Goal: Complete application form: Complete application form

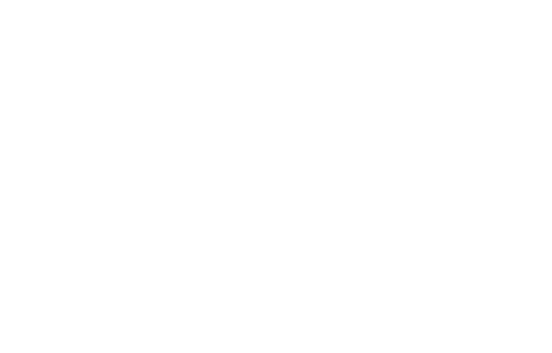
select select "2025"
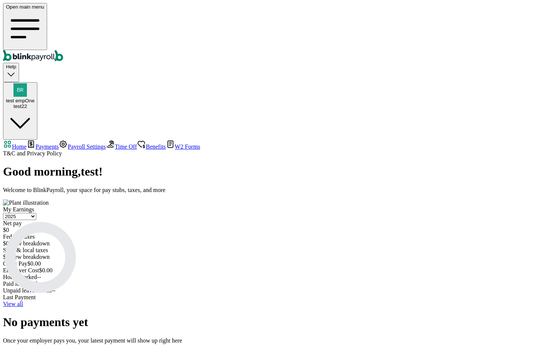
click at [52, 144] on span "Payments" at bounding box center [47, 147] width 23 height 6
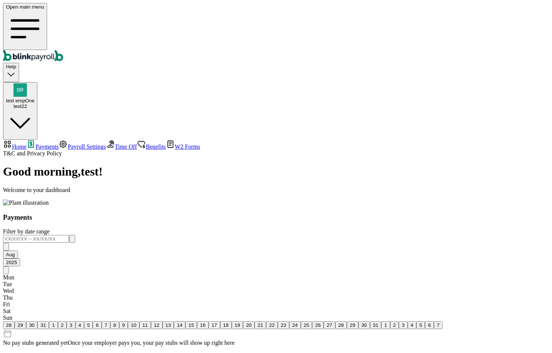
click at [27, 144] on span "Home" at bounding box center [19, 147] width 15 height 6
select select "2025"
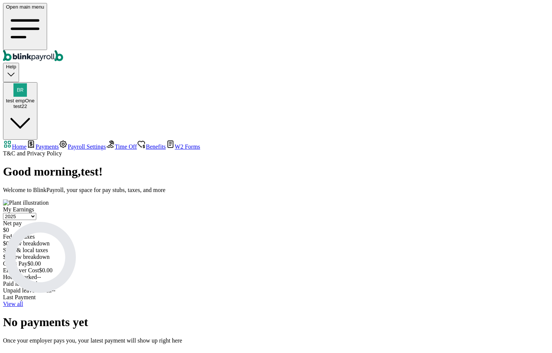
click at [23, 301] on link "View all" at bounding box center [13, 304] width 20 height 6
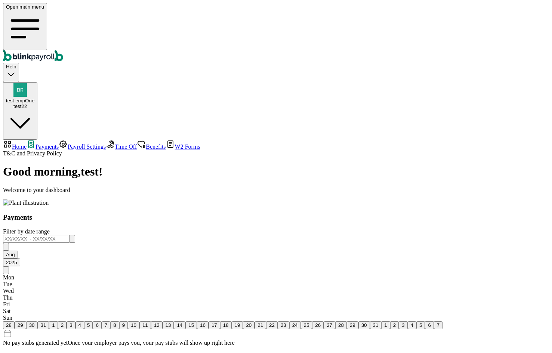
click at [36, 140] on nav "Home Payments Payroll Settings Time Off Benefits W2 Forms T&C and Privacy Policy" at bounding box center [276, 148] width 546 height 17
click at [27, 144] on span "Home" at bounding box center [19, 147] width 15 height 6
select select "2025"
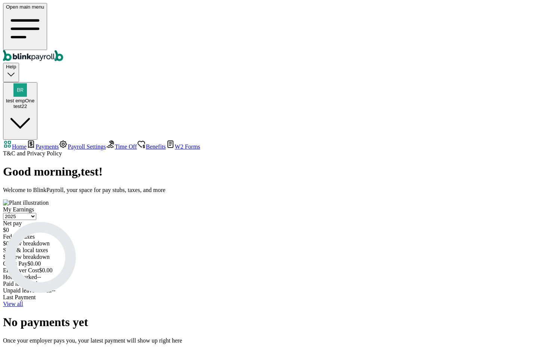
click at [59, 144] on span "Payments" at bounding box center [47, 147] width 23 height 6
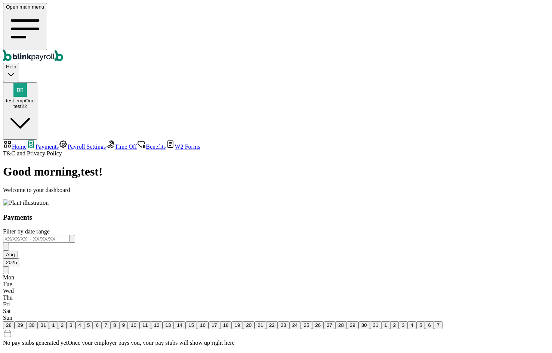
click at [54, 140] on nav "Home Payments Payroll Settings Time Off Benefits W2 Forms T&C and Privacy Policy" at bounding box center [276, 148] width 546 height 17
click at [27, 144] on link "Home" at bounding box center [15, 147] width 24 height 6
select select "2025"
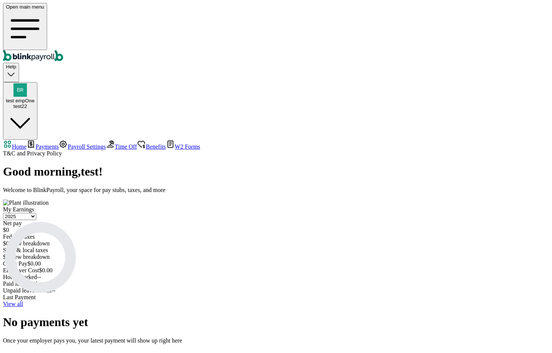
click at [37, 82] on button "test empOne test22" at bounding box center [20, 111] width 34 height 58
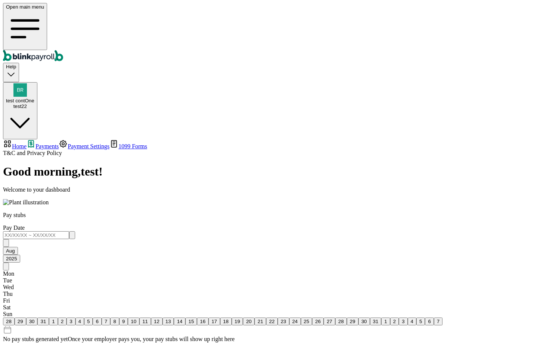
click at [27, 143] on span "Home" at bounding box center [19, 146] width 15 height 6
select select "2025"
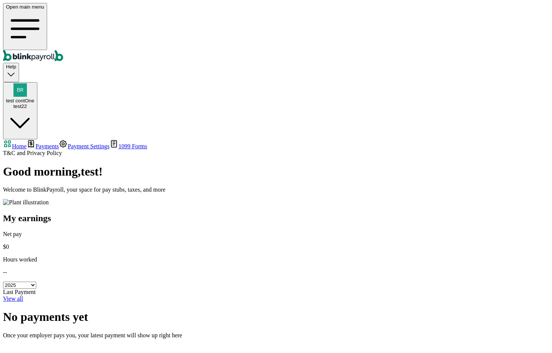
drag, startPoint x: 169, startPoint y: 118, endPoint x: 162, endPoint y: 117, distance: 6.8
click at [166, 231] on div "Net pay $0 Hours worked -- Select year 2025 2024 2023 2022 2021" at bounding box center [276, 260] width 546 height 58
click at [162, 269] on p "--" at bounding box center [276, 272] width 546 height 7
click at [138, 231] on div "Net pay $0 Hours worked --" at bounding box center [276, 253] width 546 height 45
click at [23, 296] on link "View all" at bounding box center [13, 299] width 20 height 6
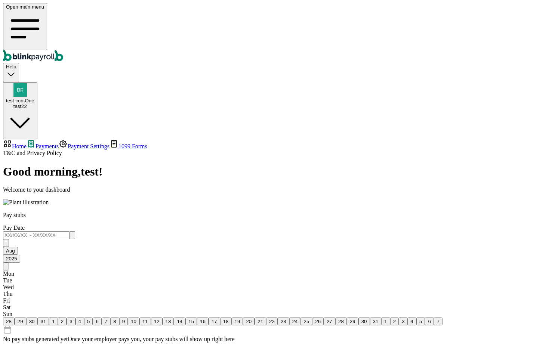
click at [27, 143] on span "Home" at bounding box center [19, 146] width 15 height 6
select select "2025"
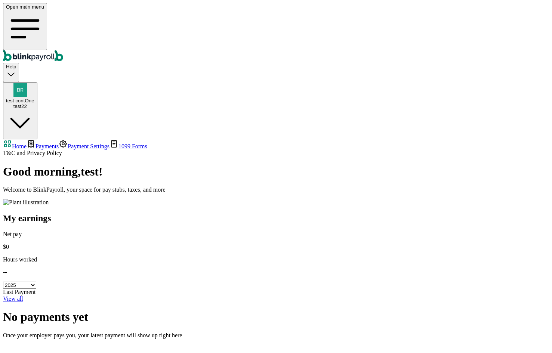
click at [34, 98] on div "test contOne test22" at bounding box center [20, 103] width 28 height 11
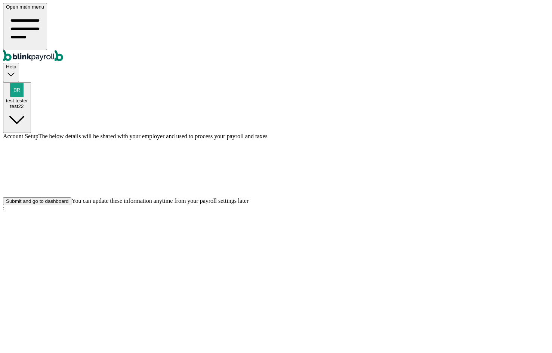
click at [68, 204] on div "Submit and go to dashboard" at bounding box center [37, 202] width 62 height 6
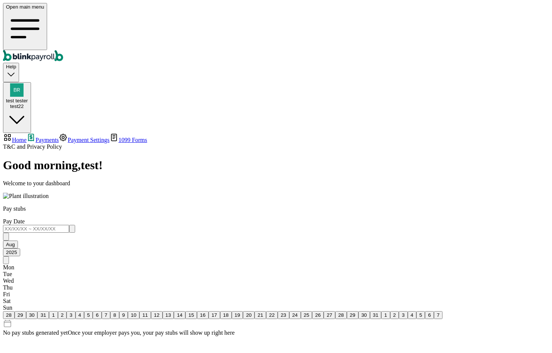
click at [27, 137] on span "Home" at bounding box center [19, 140] width 15 height 6
select select "2025"
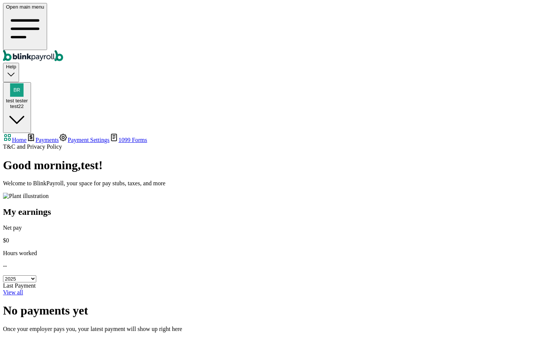
click at [37, 137] on span "Payments" at bounding box center [47, 140] width 23 height 6
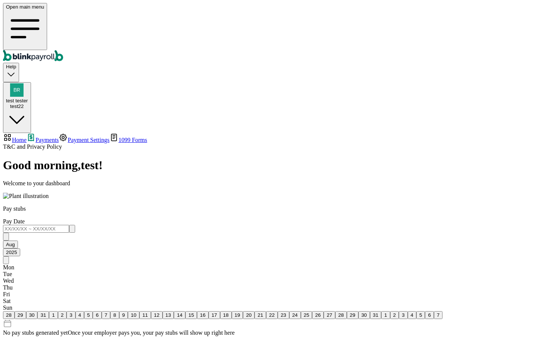
click at [28, 83] on div "button" at bounding box center [17, 90] width 22 height 15
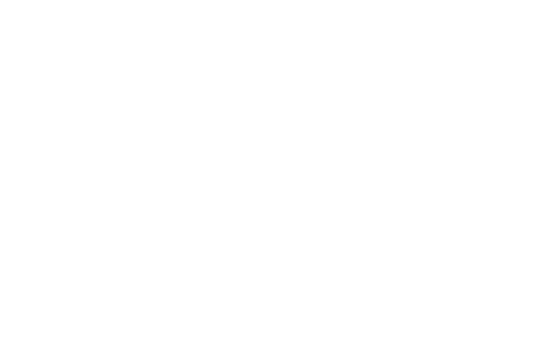
select select "2025"
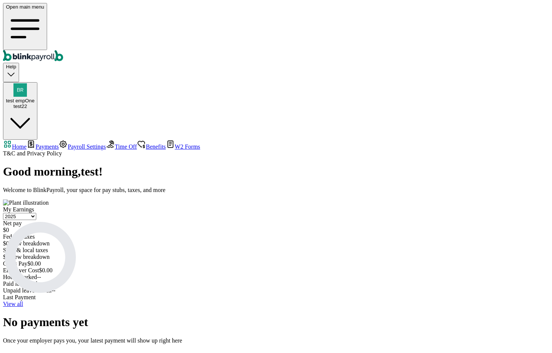
click at [115, 144] on span "Time Off" at bounding box center [126, 147] width 22 height 6
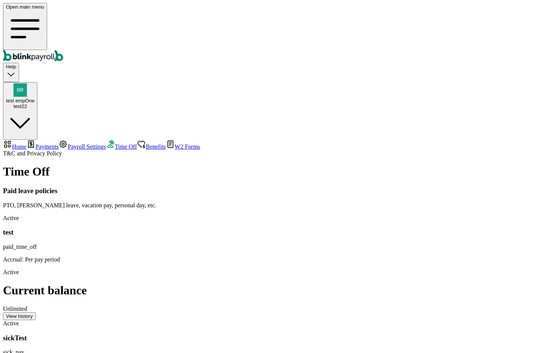
click at [146, 144] on span "Benefits" at bounding box center [156, 147] width 20 height 6
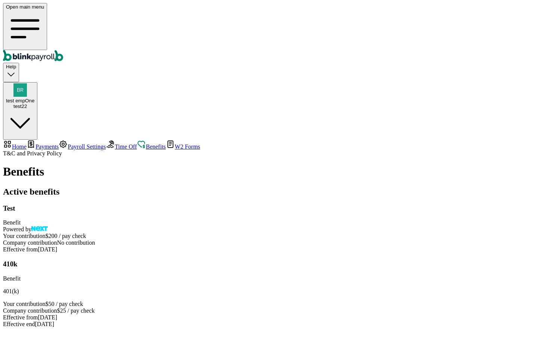
click at [115, 144] on span "Time Off" at bounding box center [126, 147] width 22 height 6
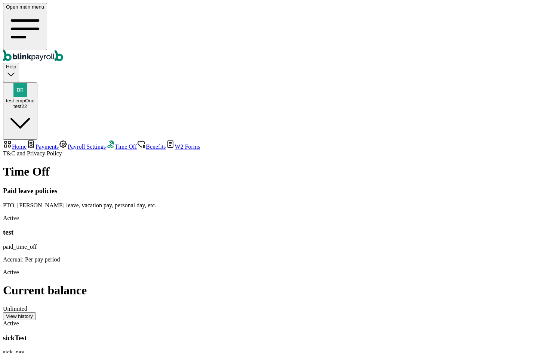
scroll to position [104, 0]
click at [34, 98] on span "test empOne" at bounding box center [20, 101] width 28 height 6
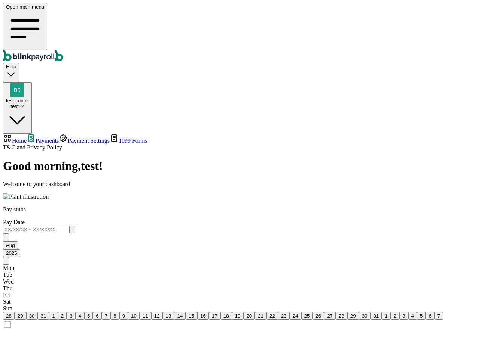
click at [29, 104] on div "test22" at bounding box center [17, 107] width 23 height 6
click at [68, 138] on span "Payment Settings" at bounding box center [89, 141] width 42 height 6
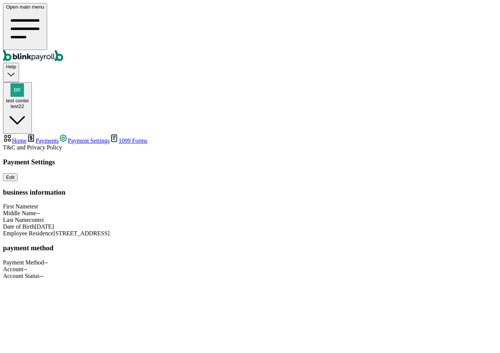
click at [27, 138] on link "Home" at bounding box center [15, 141] width 24 height 6
select select "2025"
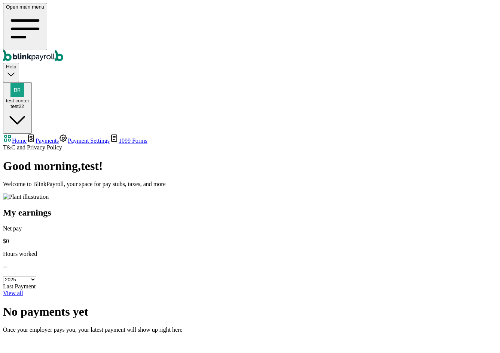
click at [29, 98] on span "test contei" at bounding box center [17, 101] width 23 height 6
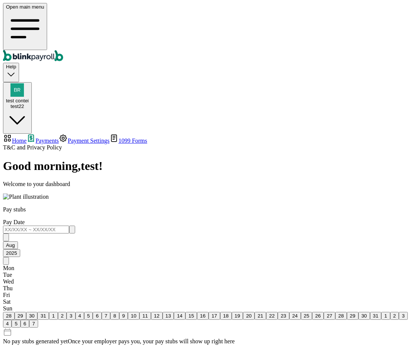
click at [27, 138] on span "Home" at bounding box center [19, 141] width 15 height 6
select select "2025"
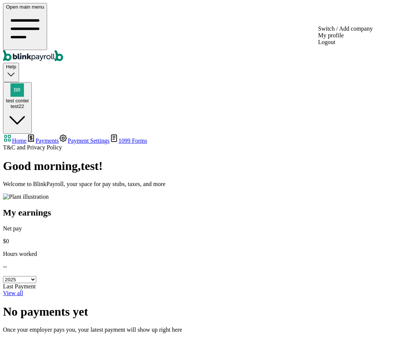
click at [29, 98] on div "test contei test22" at bounding box center [17, 103] width 23 height 11
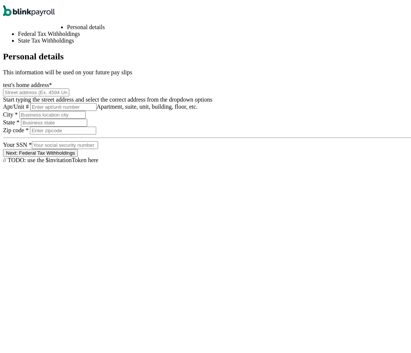
click at [181, 92] on div "test 's home address * Start typing the street address and select the correct a…" at bounding box center [208, 90] width 410 height 21
click at [69, 94] on input at bounding box center [36, 90] width 66 height 8
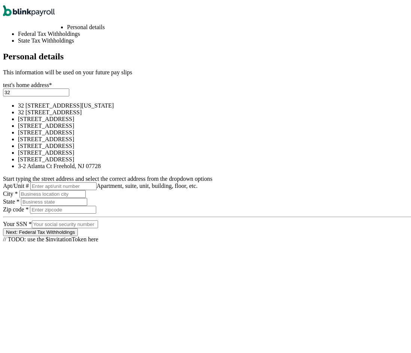
click at [216, 127] on li "32 1/2 18th St S Saint Petersburg, FL 33712" at bounding box center [215, 123] width 395 height 7
type input "32 1/2 18th St S"
type input "Saint Petersburg"
type input "FL"
type input "33712"
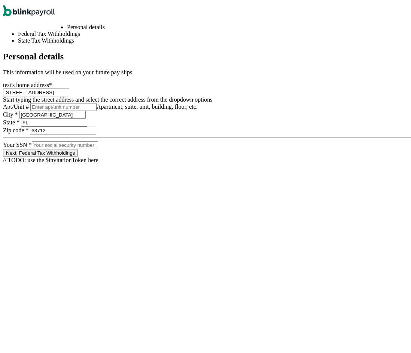
click at [98, 147] on input at bounding box center [65, 143] width 66 height 8
type input "543-54-3543"
click at [78, 155] on button "Next: Federal Tax Withholdings" at bounding box center [40, 151] width 75 height 8
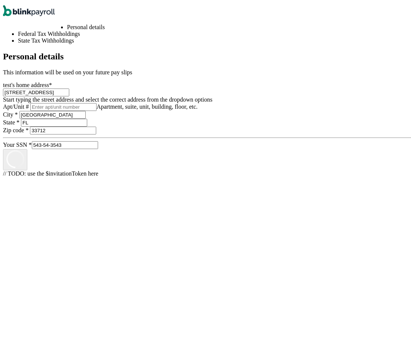
select select "S"
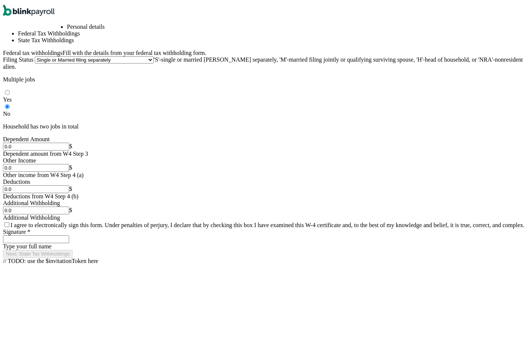
scroll to position [136, 0]
click at [203, 227] on span "I agree to electronically sign this form. Under penalties of perjury, I declare…" at bounding box center [267, 223] width 515 height 6
click at [69, 242] on input "Signature *" at bounding box center [36, 238] width 66 height 8
click at [213, 227] on span "I agree to electronically sign this form. Under penalties of perjury, I declare…" at bounding box center [267, 223] width 515 height 6
click at [9, 225] on input "I agree to electronically sign this form. Under penalties of perjury, I declare…" at bounding box center [6, 223] width 5 height 5
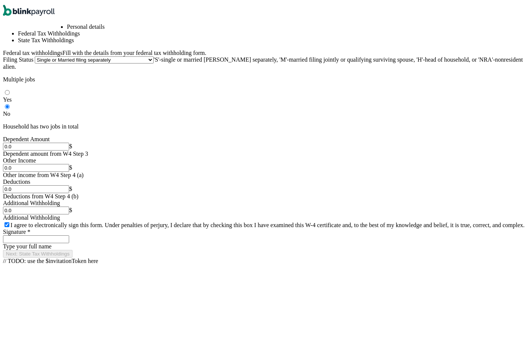
checkbox input "true"
click at [69, 242] on input "Signature *" at bounding box center [36, 238] width 66 height 8
type input "test"
click at [73, 256] on button "Next: State Tax Withholdings" at bounding box center [38, 252] width 70 height 8
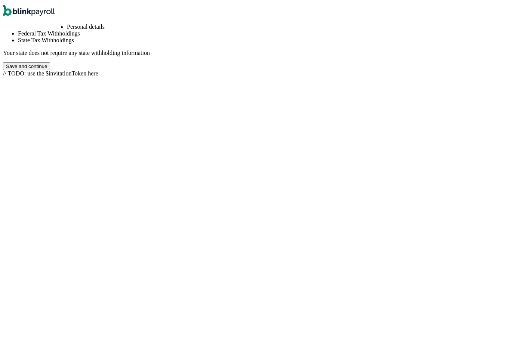
scroll to position [0, 143]
click at [50, 68] on button "Save and continue" at bounding box center [26, 65] width 47 height 8
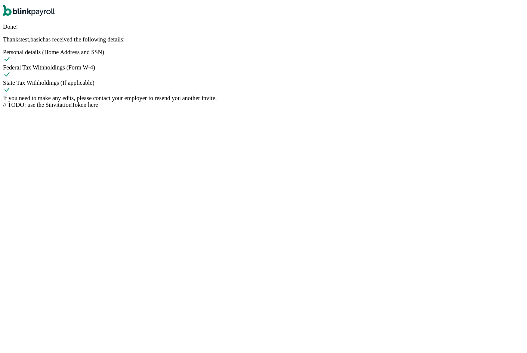
scroll to position [9, 0]
